Goal: Information Seeking & Learning: Check status

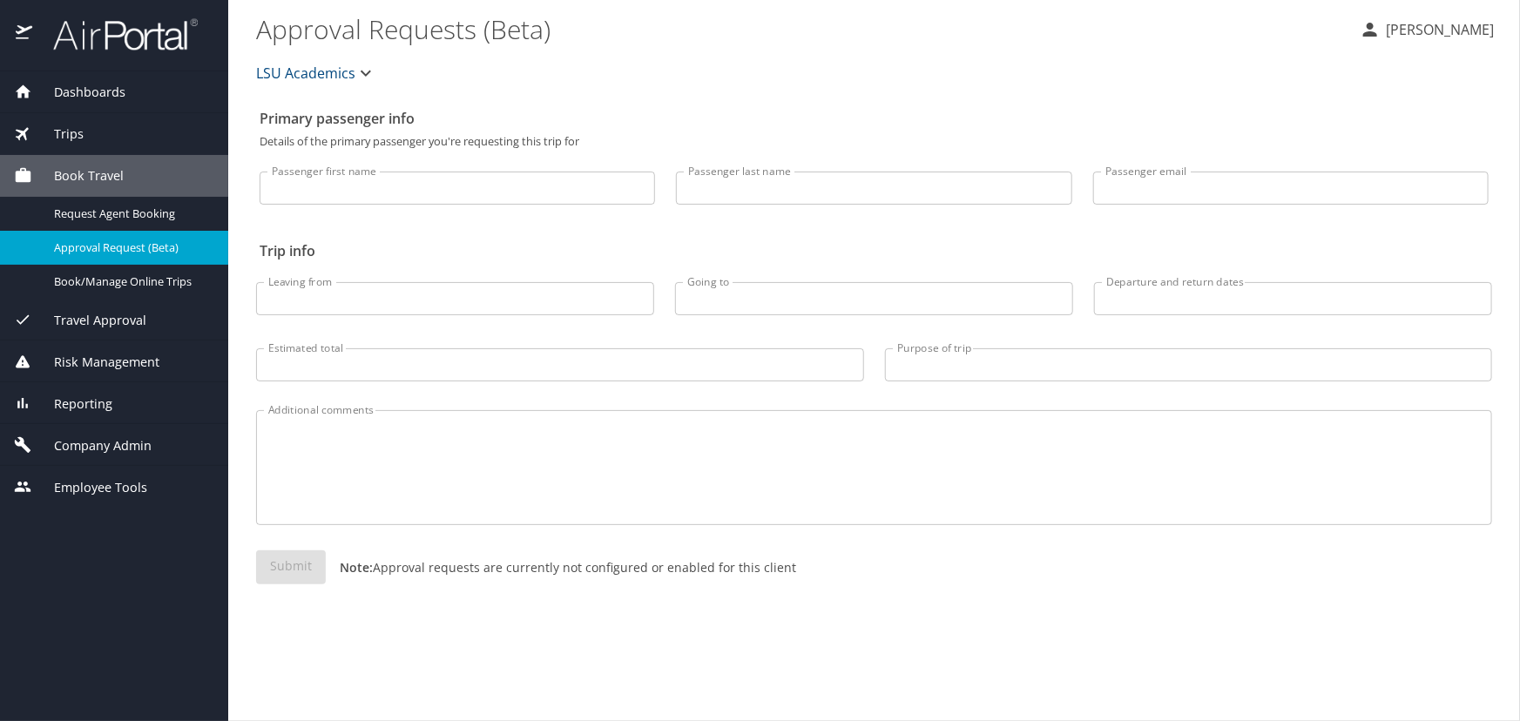
click at [144, 129] on div "Trips" at bounding box center [114, 134] width 200 height 19
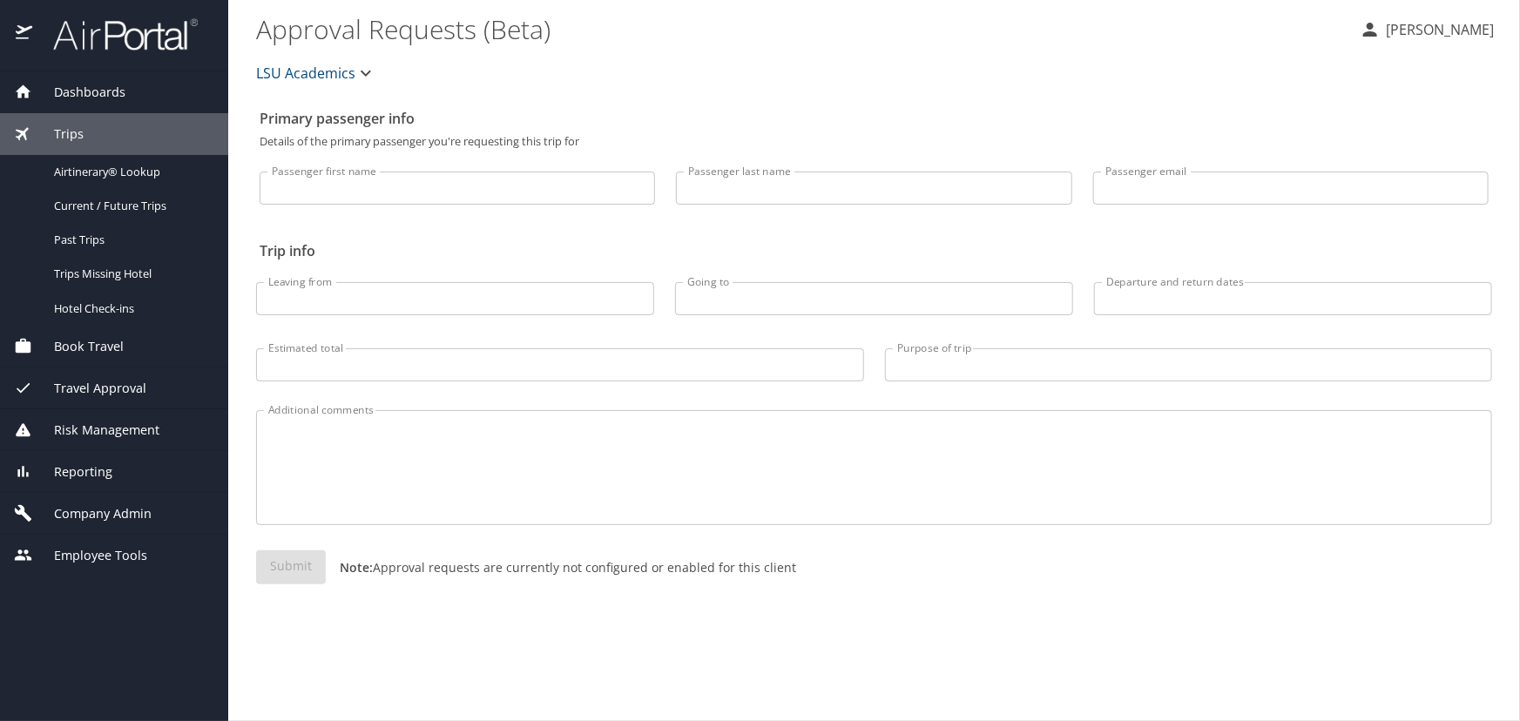
click at [126, 176] on span "Airtinerary® Lookup" at bounding box center [130, 172] width 153 height 17
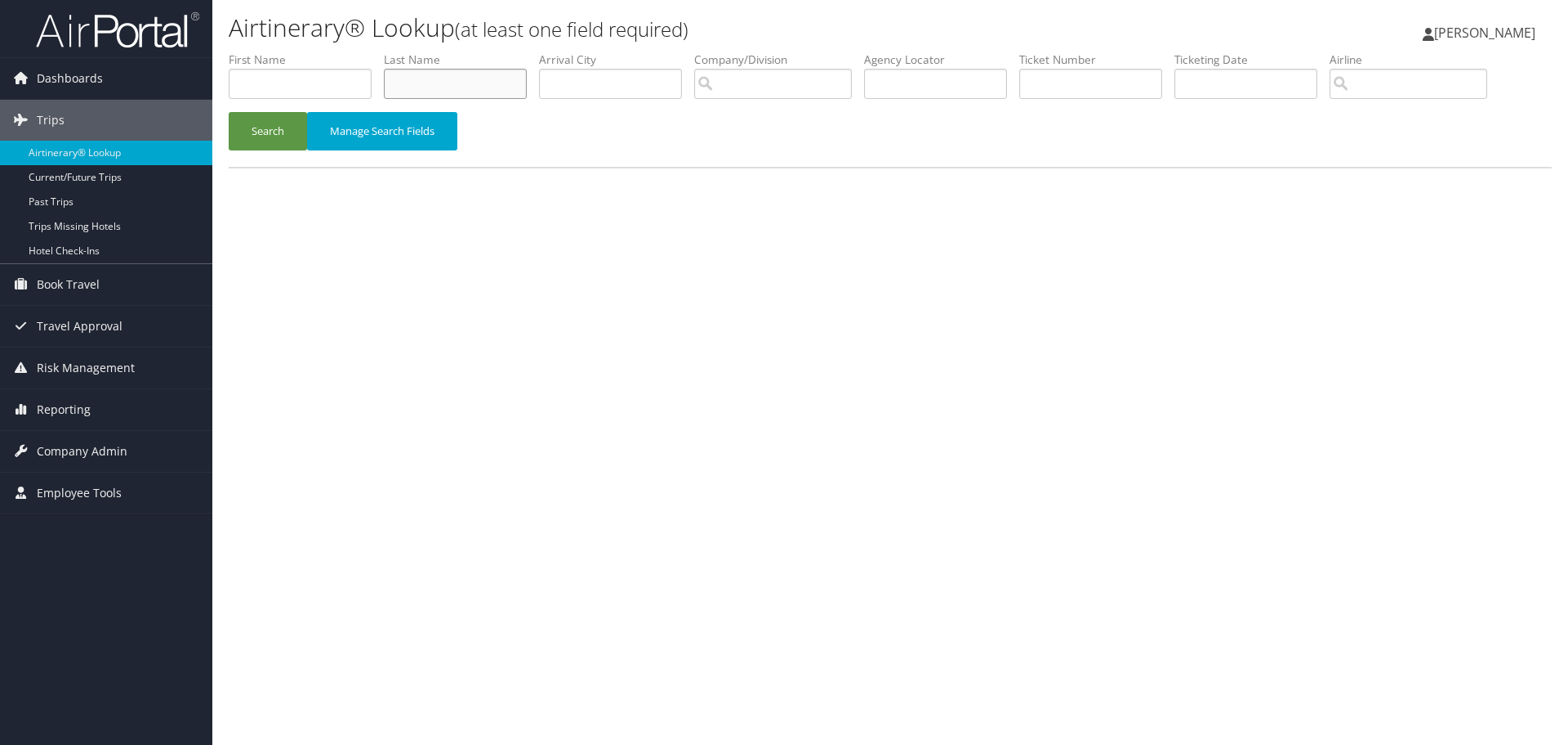
click at [421, 73] on input "text" at bounding box center [455, 84] width 143 height 30
type input "gurung"
click at [229, 112] on button "Search" at bounding box center [268, 130] width 79 height 38
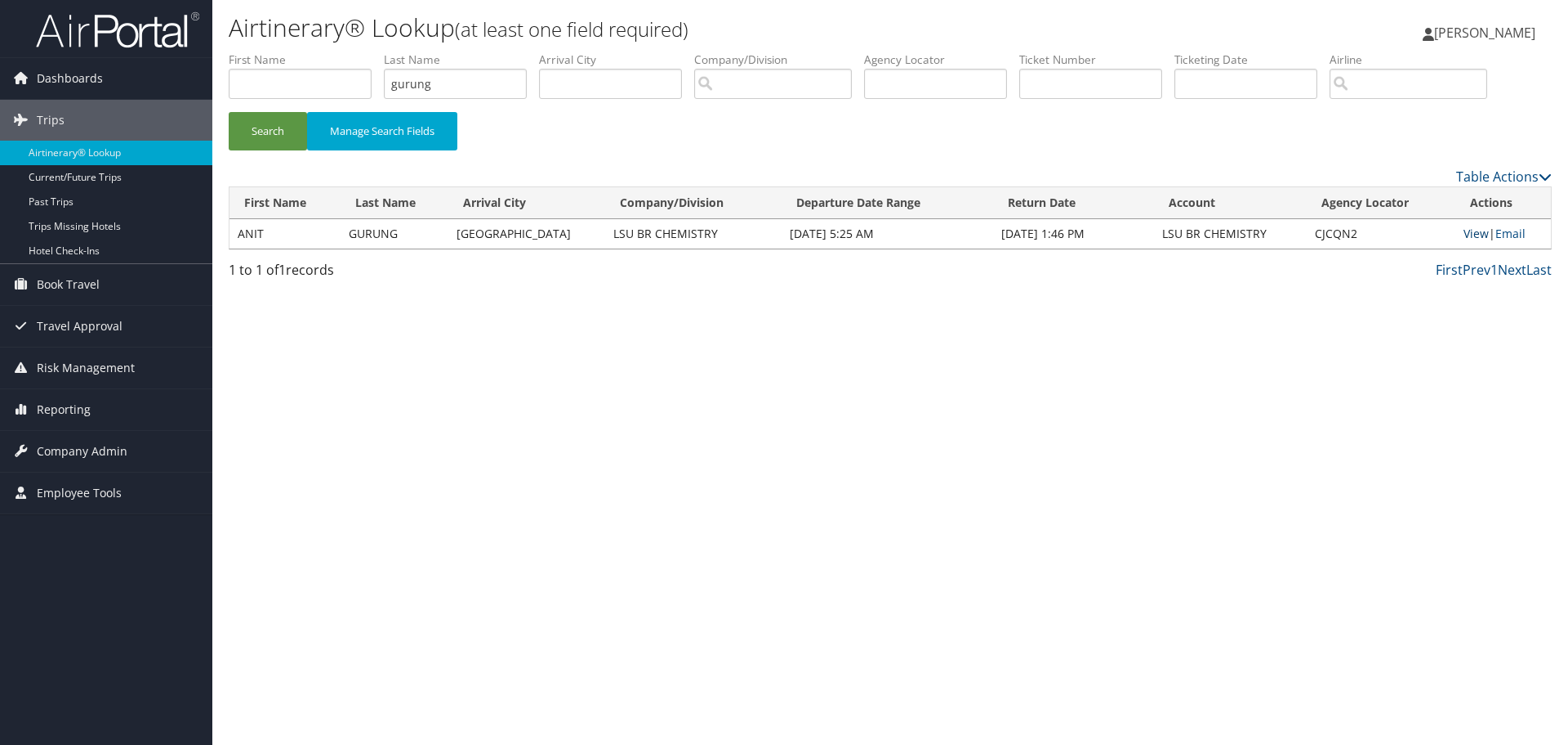
click at [1464, 239] on link "View" at bounding box center [1476, 233] width 25 height 16
click at [85, 413] on span "Reporting" at bounding box center [63, 410] width 53 height 41
click at [90, 433] on link "Unused Tickets" at bounding box center [106, 442] width 212 height 24
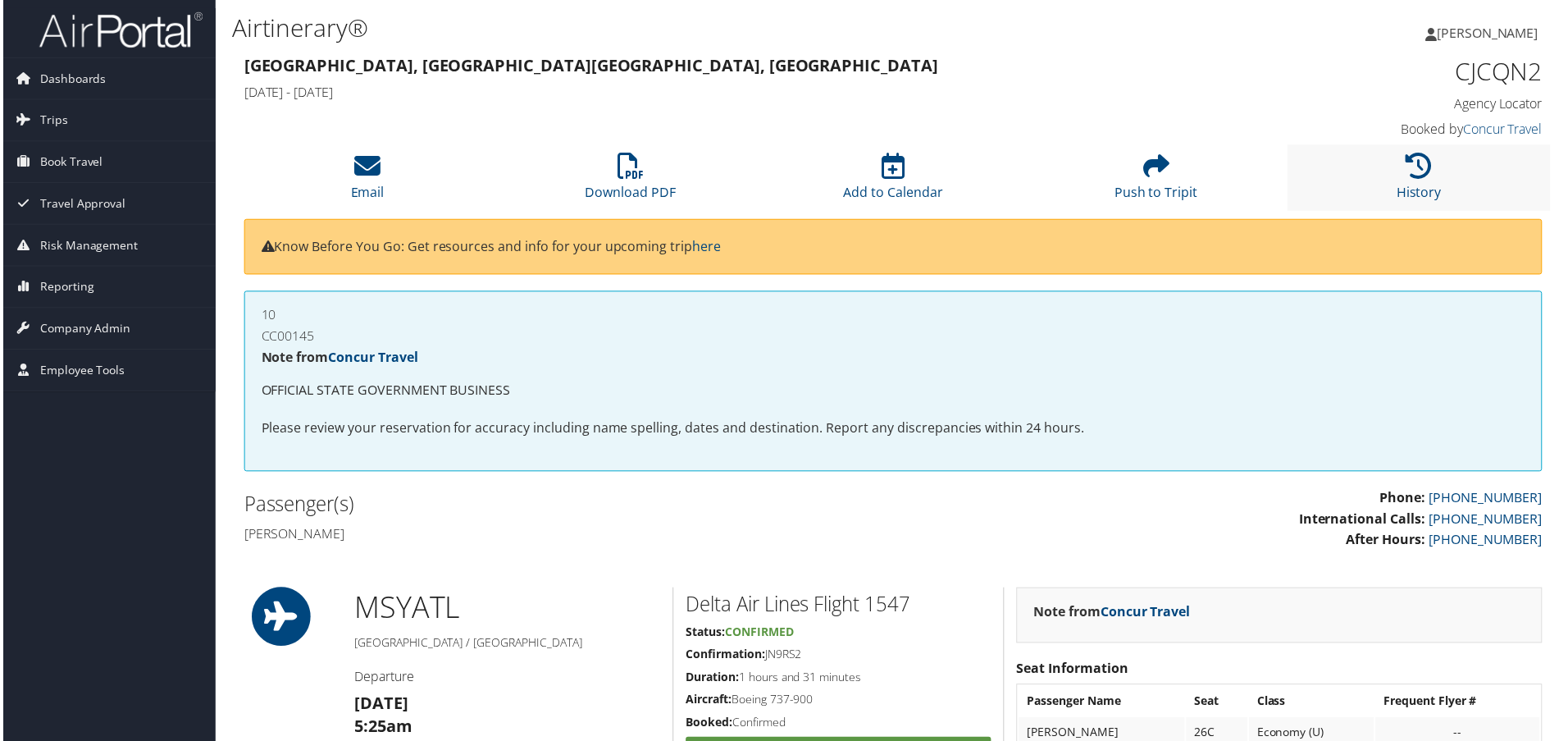
click at [1461, 184] on li "History" at bounding box center [1422, 178] width 264 height 67
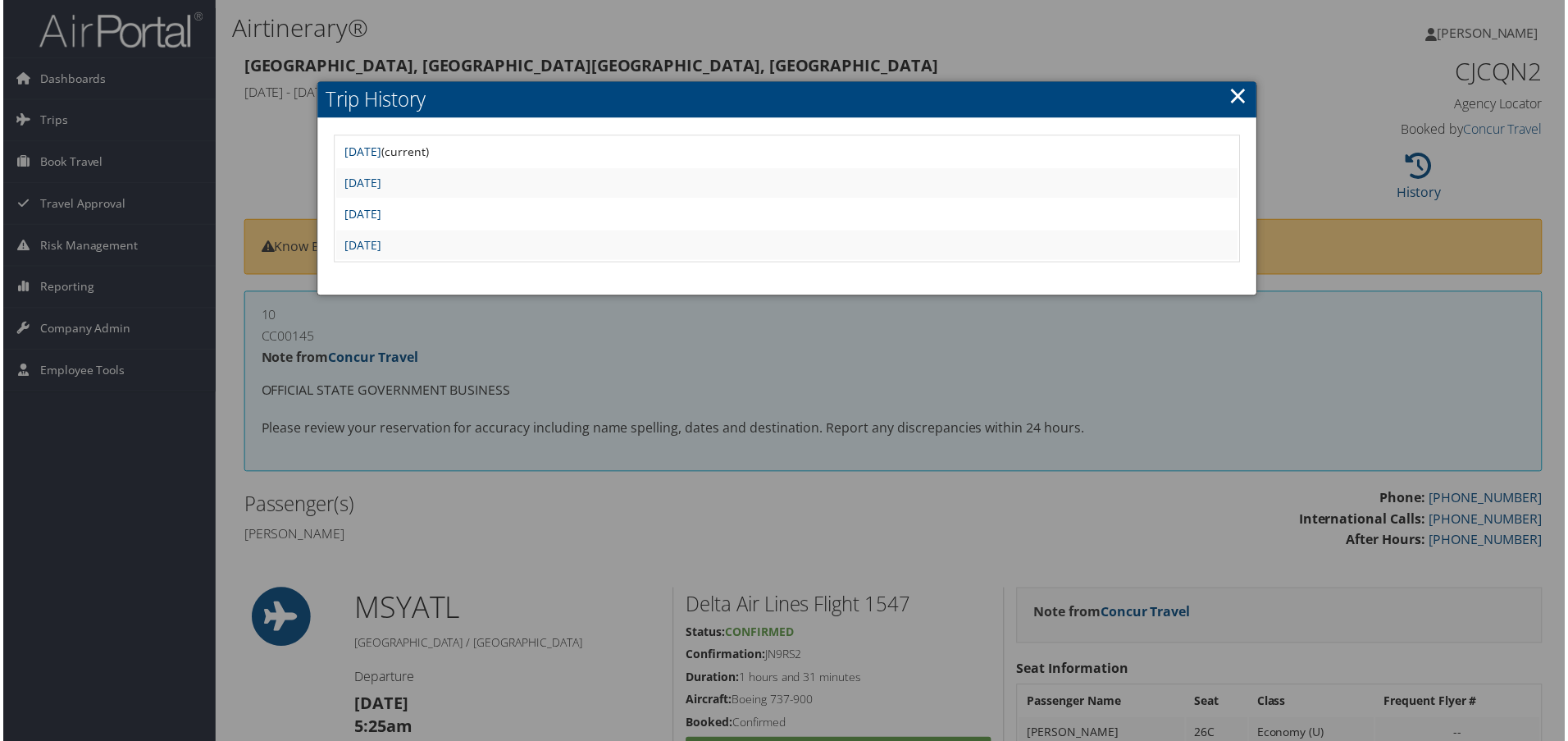
click at [655, 337] on div at bounding box center [787, 374] width 1575 height 748
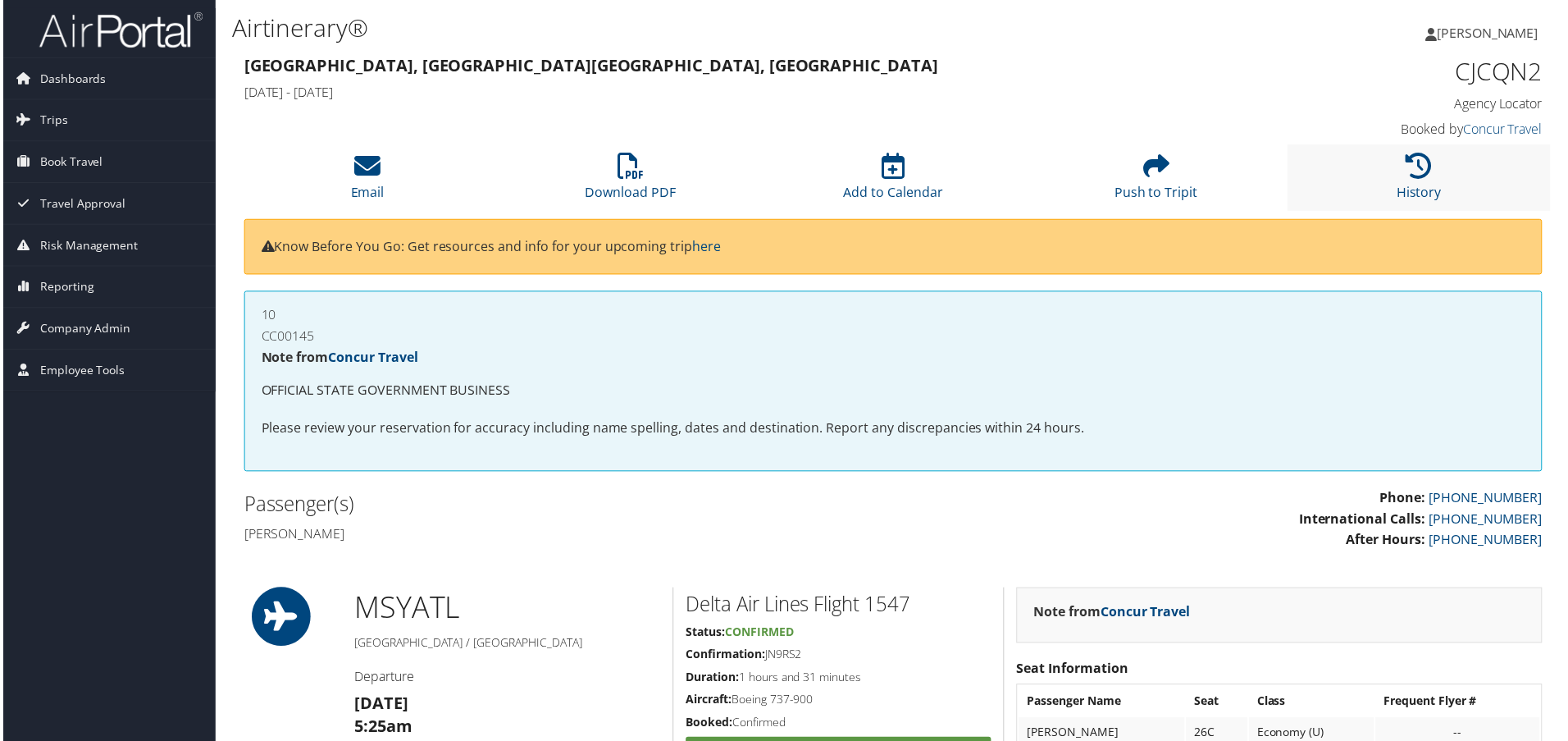
click at [1355, 181] on li "History" at bounding box center [1422, 178] width 264 height 67
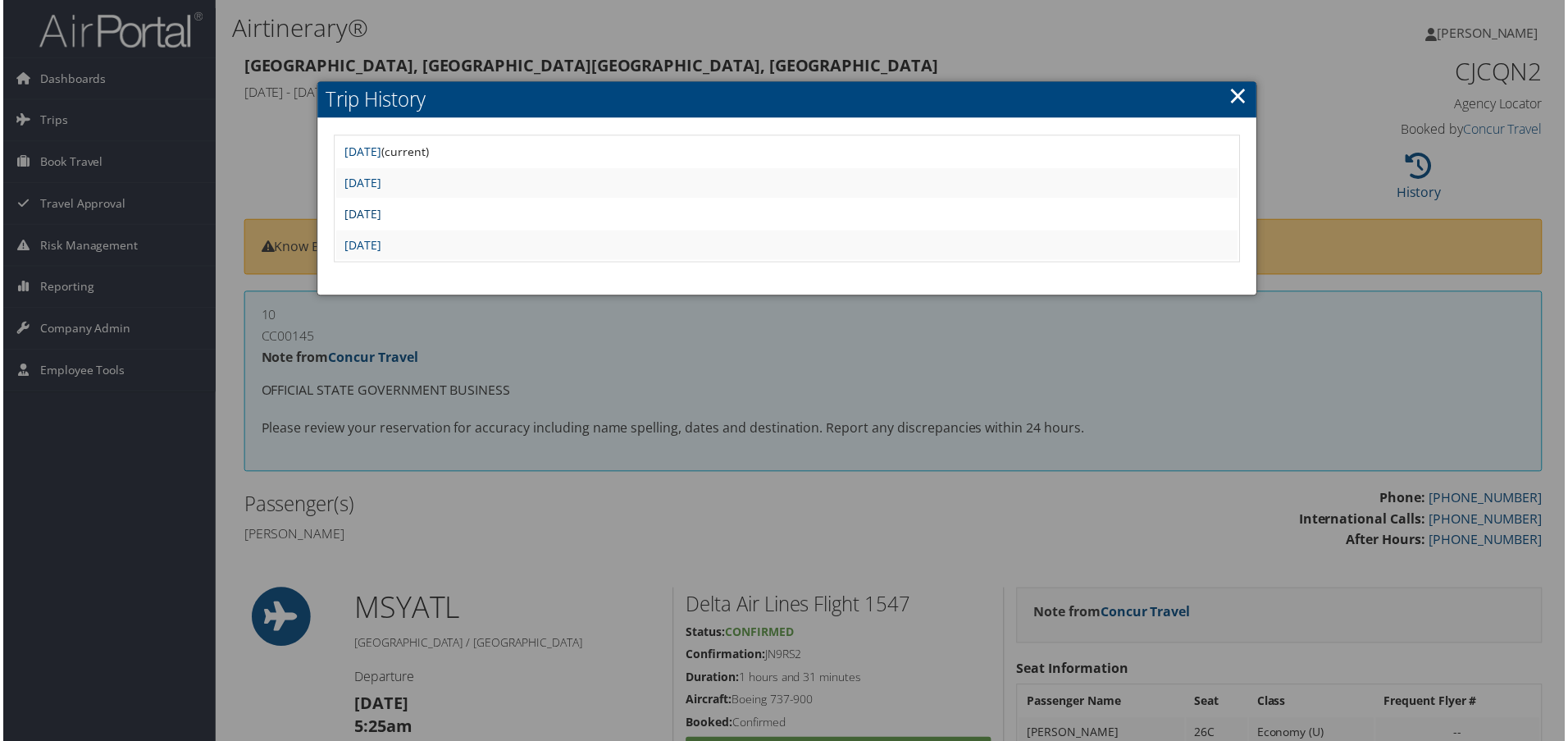
click at [378, 210] on link "Wed Jun 11 10:19:45 MDT 2025" at bounding box center [361, 215] width 37 height 16
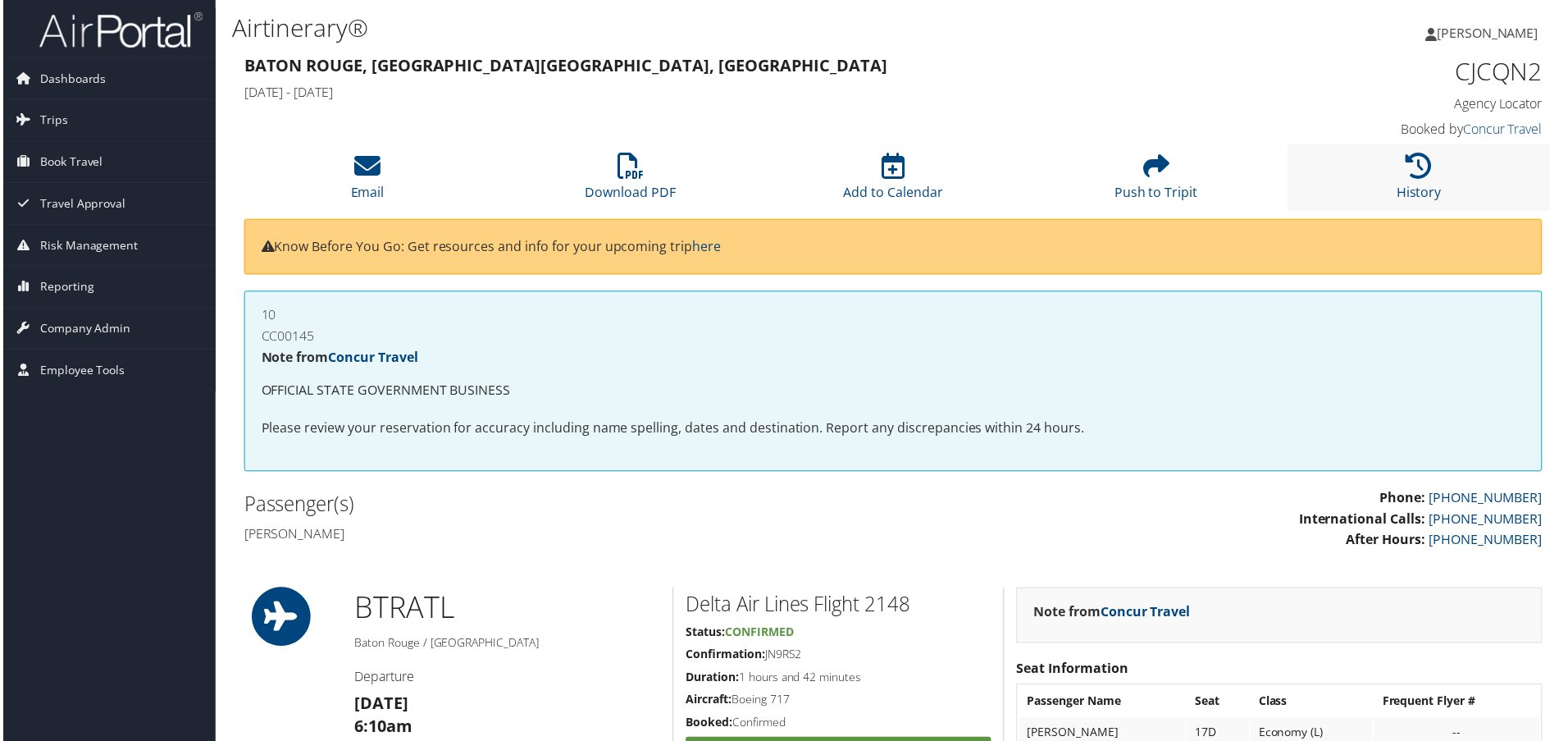
click at [1367, 189] on li "History" at bounding box center [1422, 178] width 264 height 67
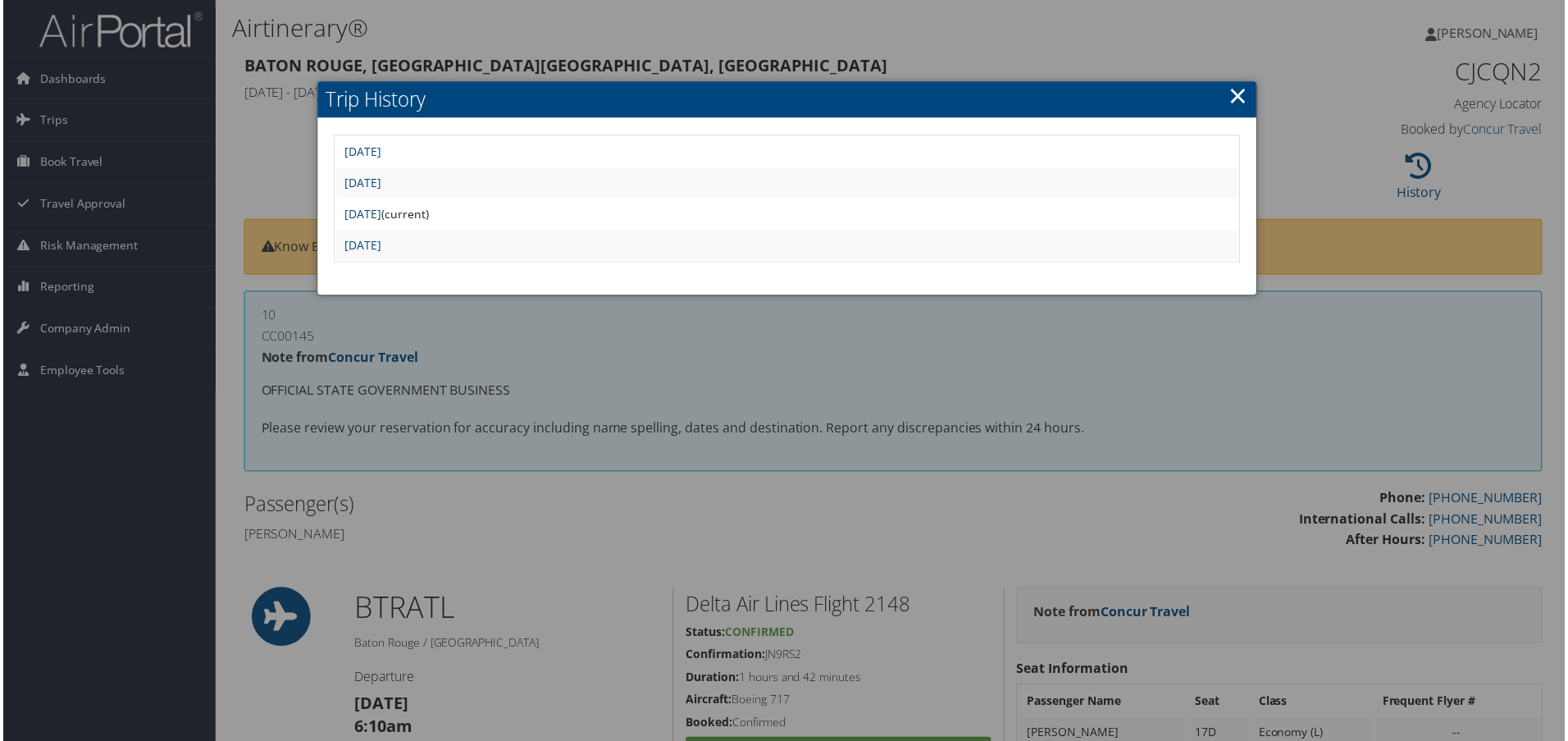
click at [649, 500] on div at bounding box center [787, 374] width 1575 height 748
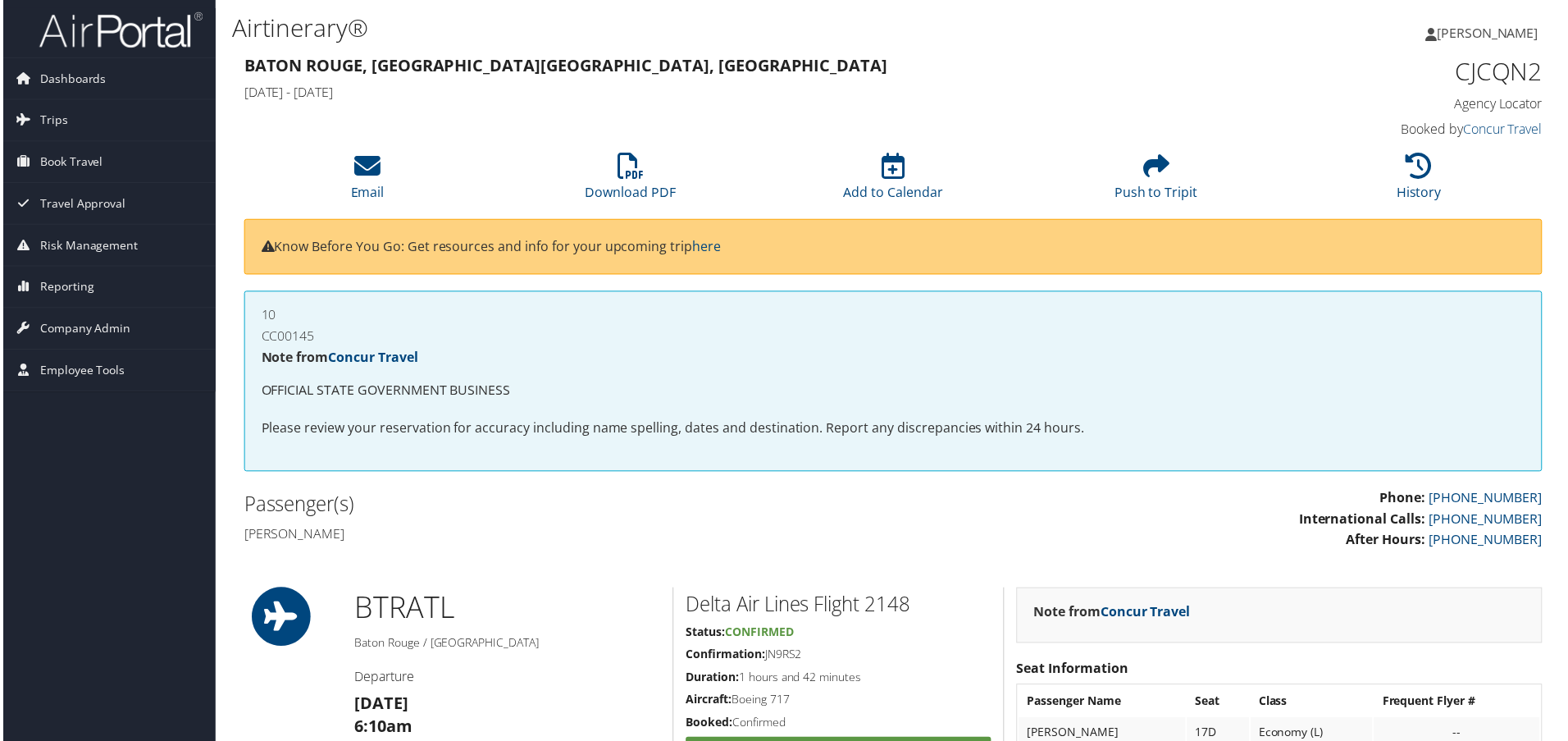
drag, startPoint x: 1450, startPoint y: 175, endPoint x: 1431, endPoint y: 184, distance: 21.0
click at [1450, 175] on li "History" at bounding box center [1422, 178] width 264 height 67
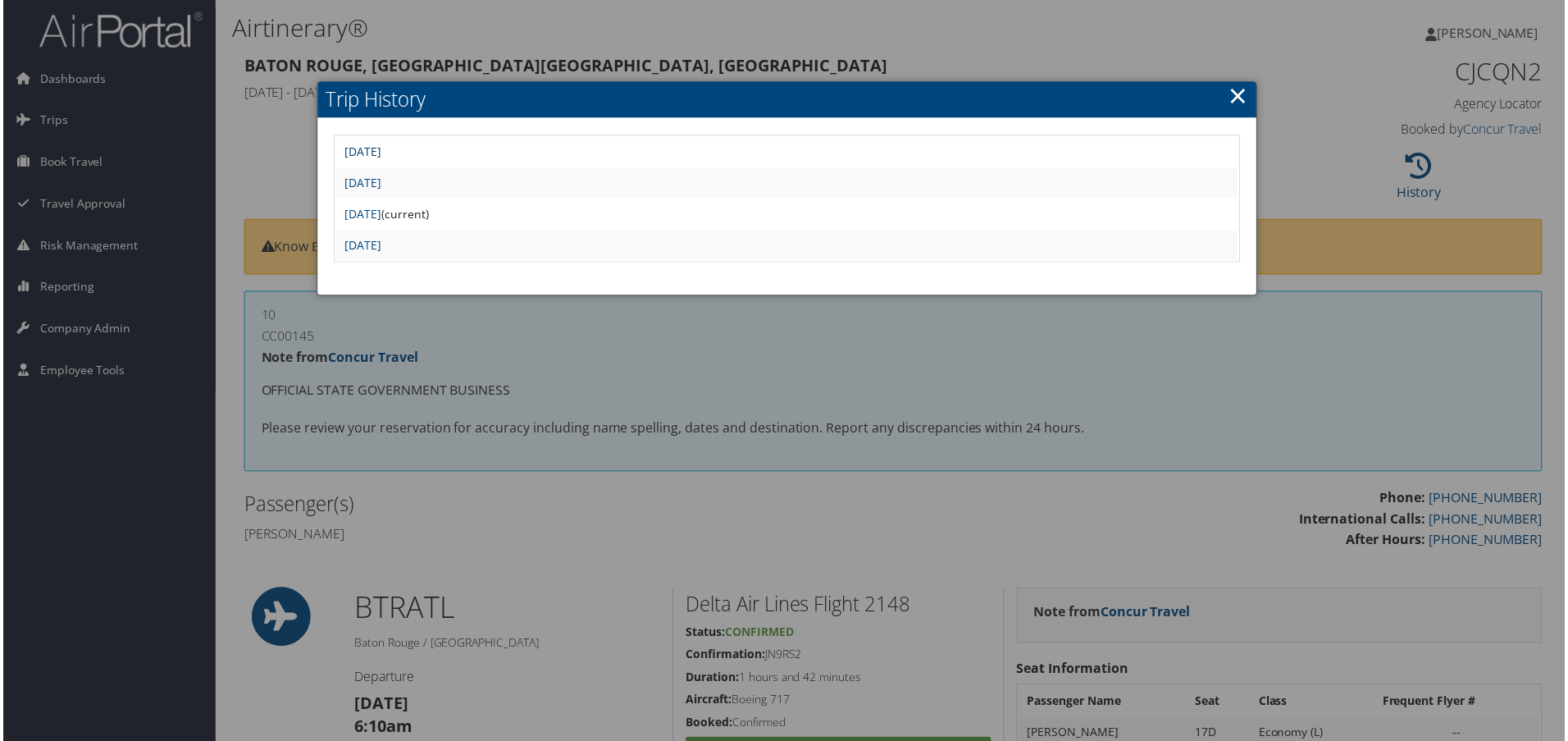
click at [380, 155] on link "Wed Jun 11 15:34:39 MDT 2025" at bounding box center [361, 152] width 37 height 16
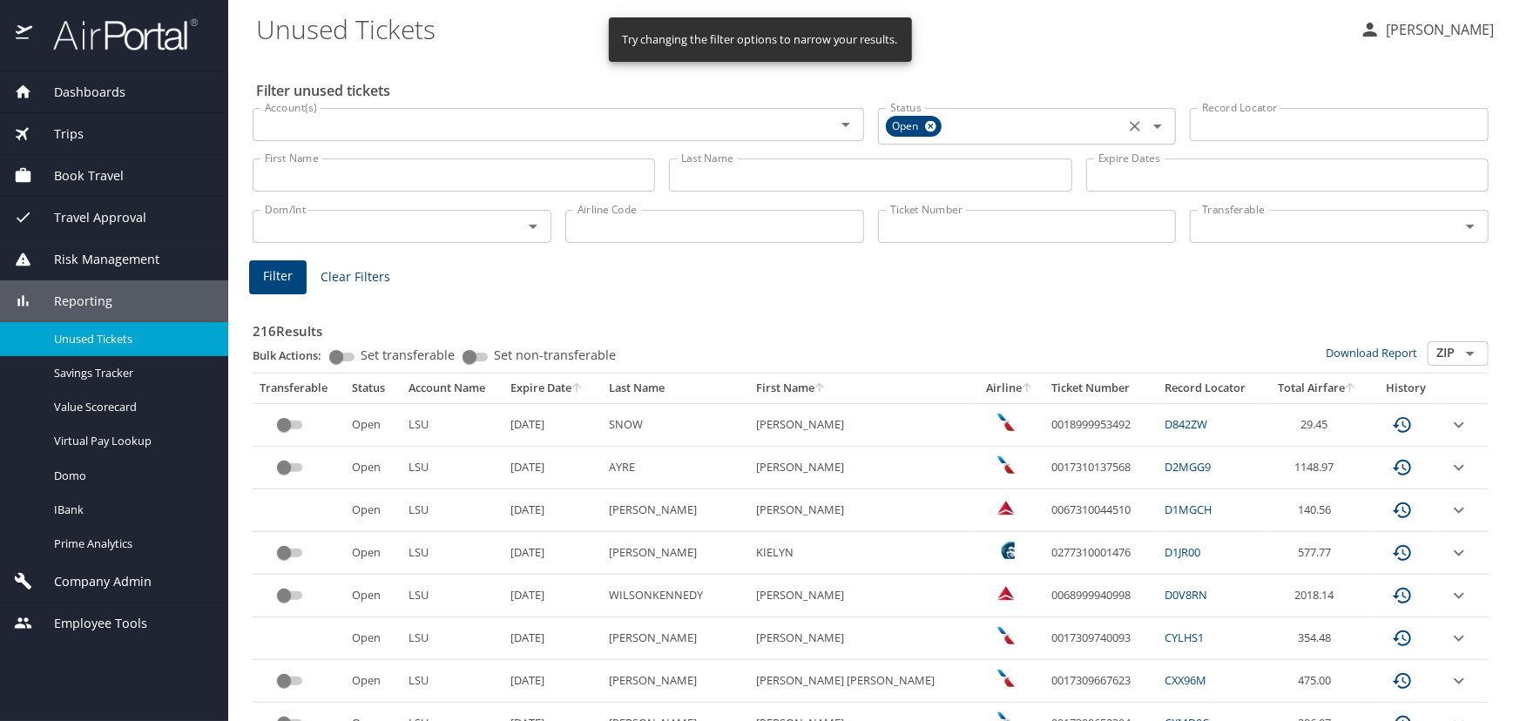
click at [924, 125] on icon at bounding box center [930, 126] width 13 height 19
click at [703, 179] on input "Last Name" at bounding box center [870, 172] width 402 height 33
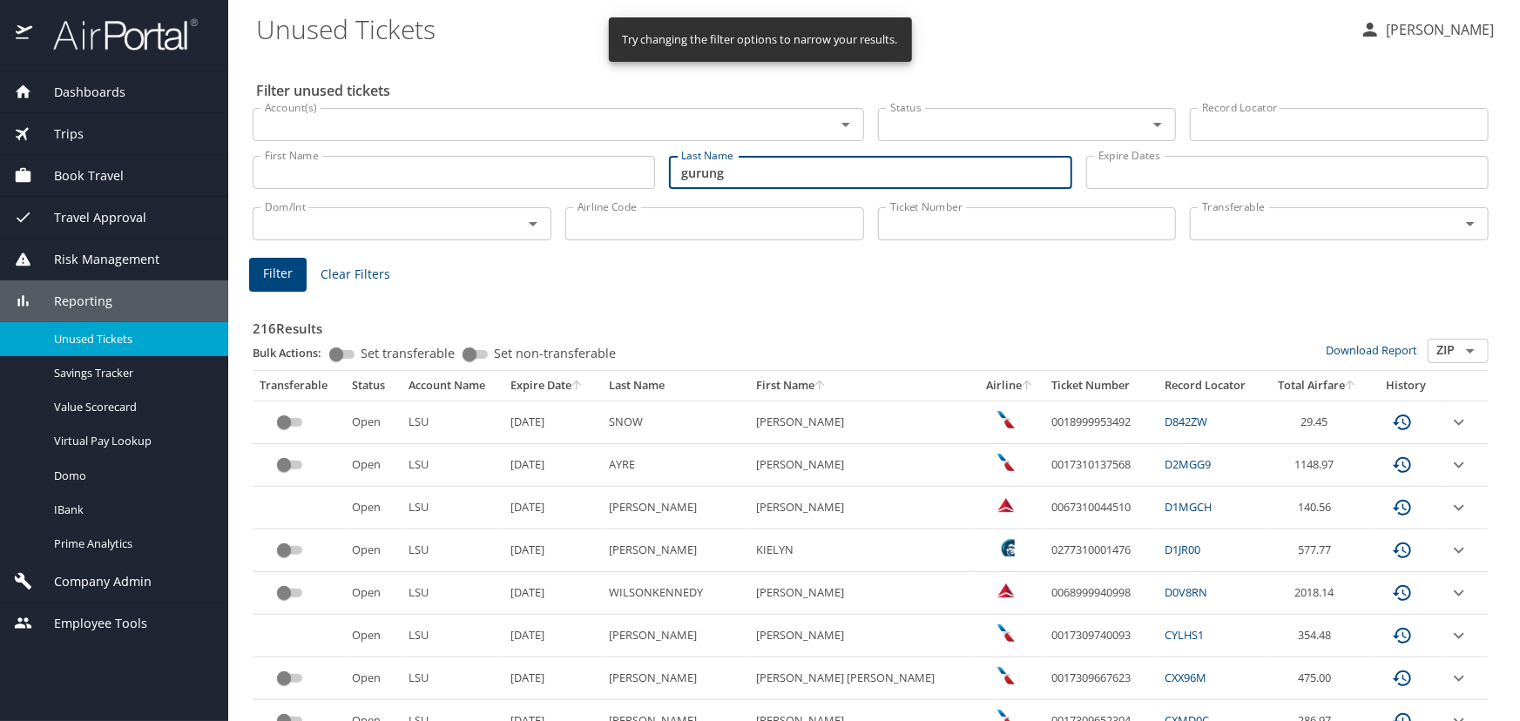
type input "gurung"
click at [263, 284] on span "Filter" at bounding box center [278, 274] width 30 height 22
